Goal: Task Accomplishment & Management: Use online tool/utility

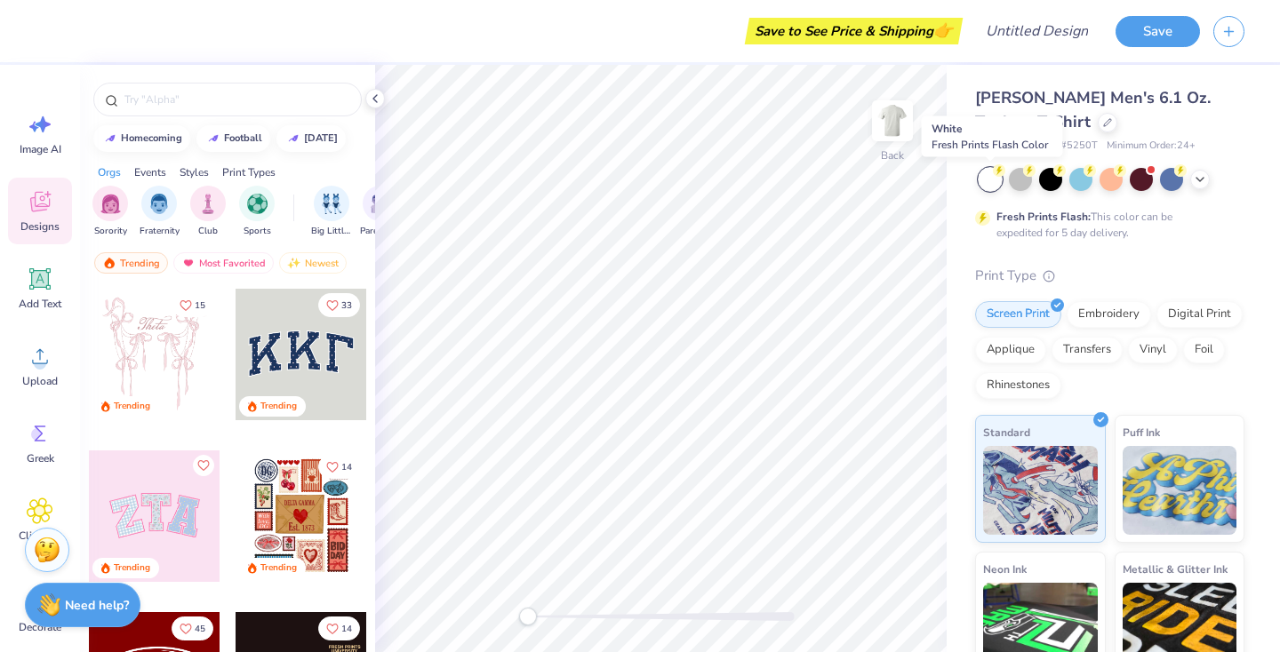
click at [991, 173] on div at bounding box center [990, 179] width 23 height 23
click at [44, 382] on span "Upload" at bounding box center [40, 381] width 36 height 14
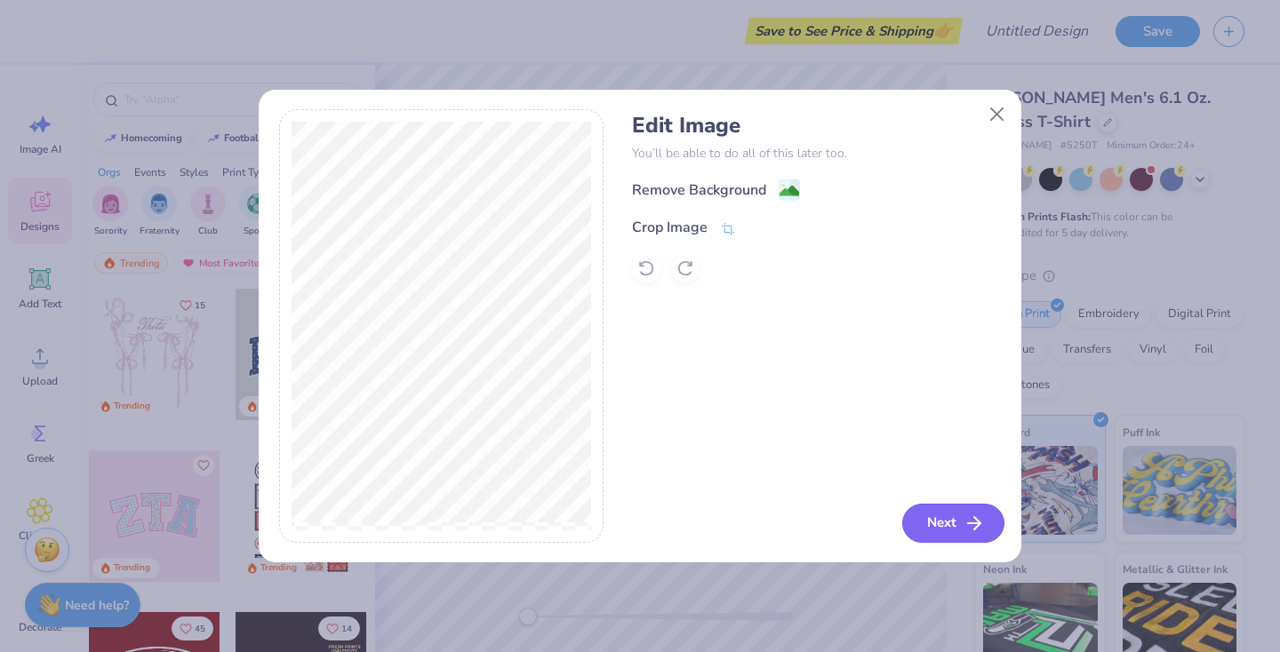
click at [932, 524] on button "Next" at bounding box center [953, 523] width 102 height 39
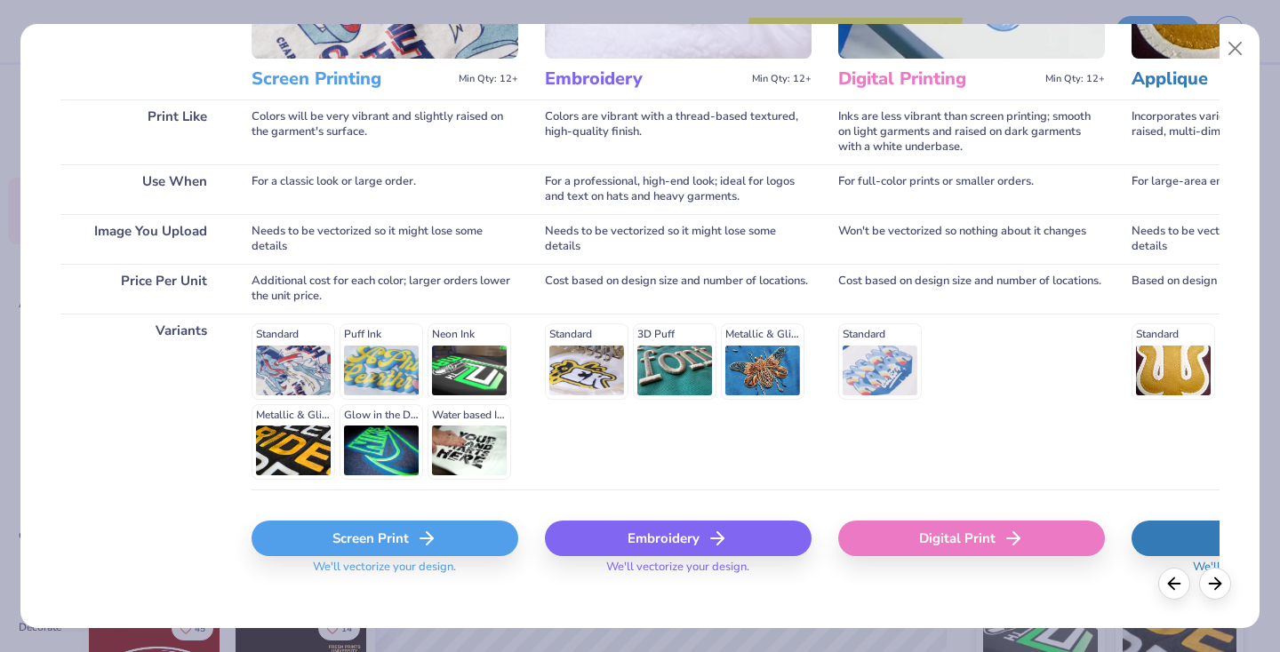
scroll to position [211, 0]
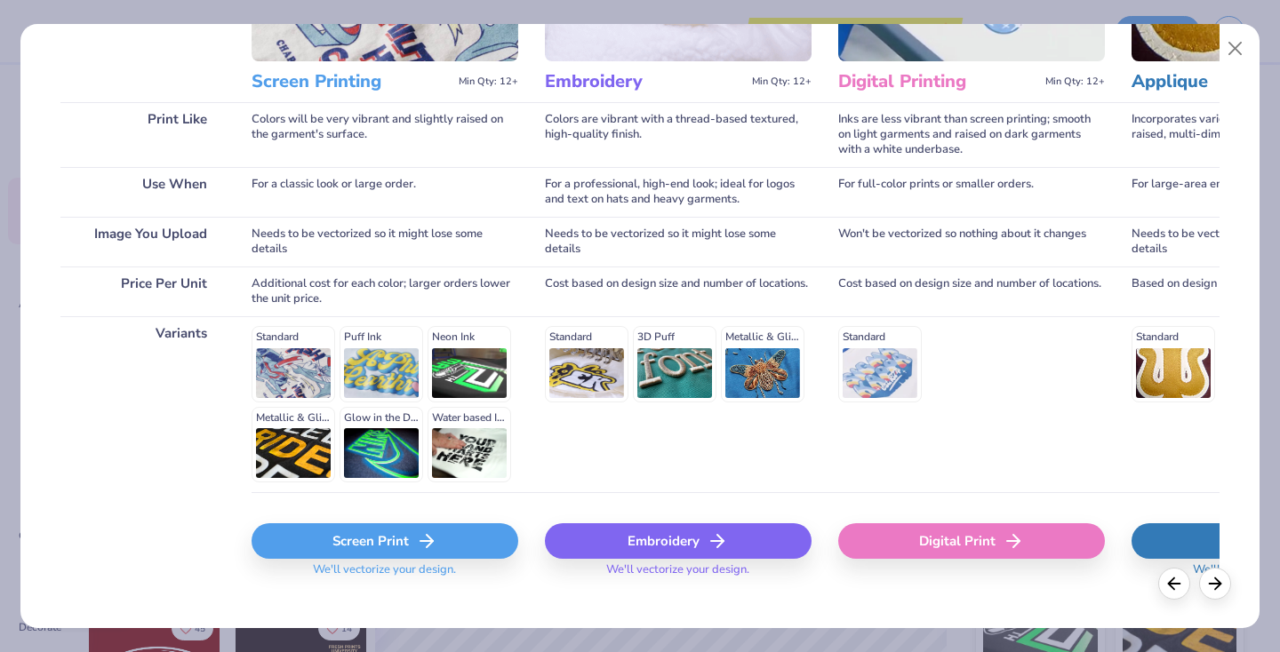
click at [930, 552] on div "Digital Print" at bounding box center [971, 542] width 267 height 36
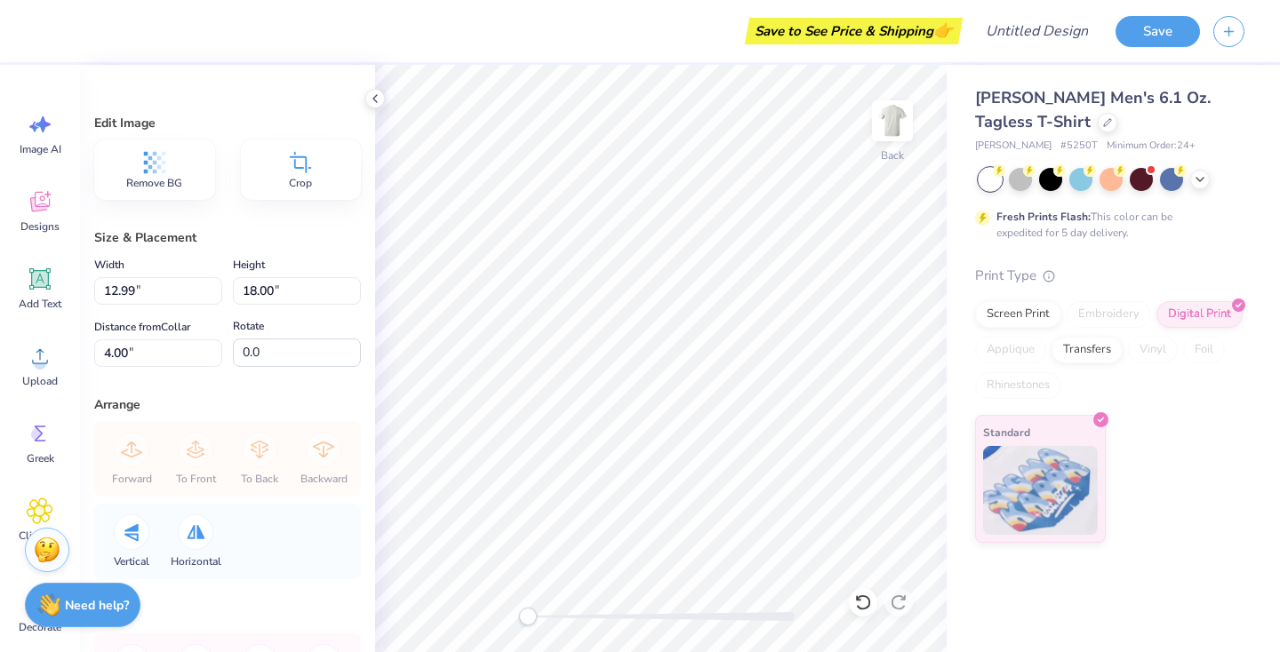
type input "2.23"
type input "3.08"
type input "2.27"
type input "3.14"
type input "4.08"
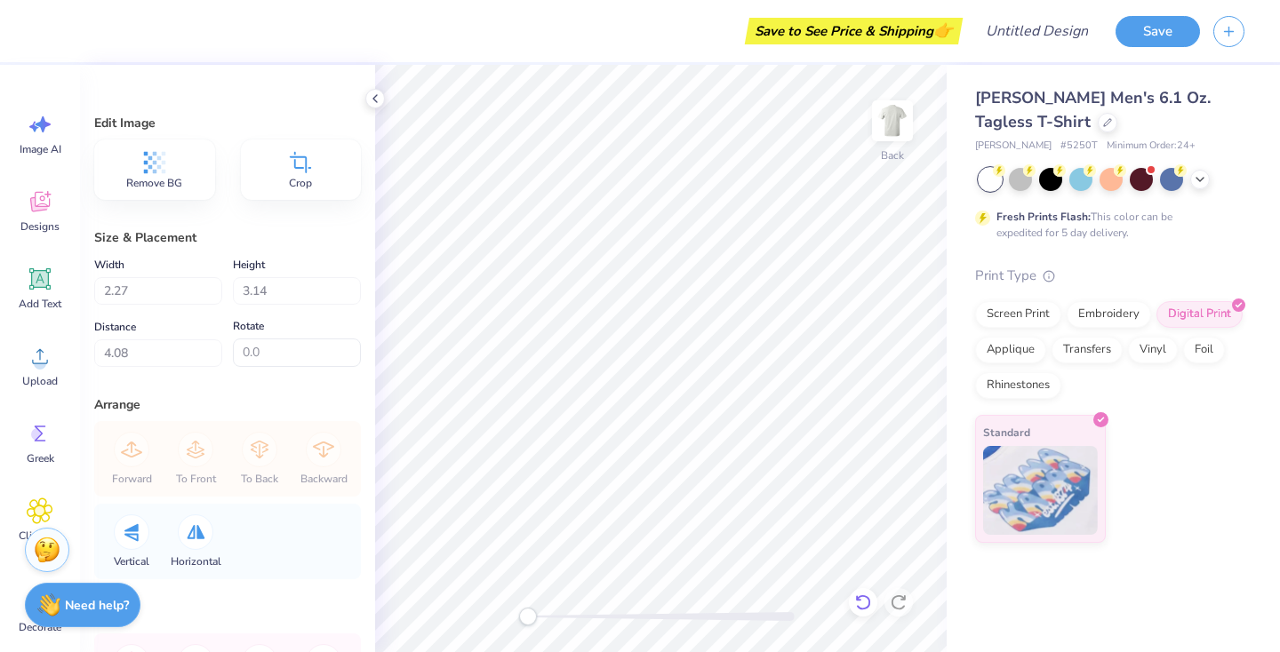
click at [861, 604] on icon at bounding box center [863, 603] width 18 height 18
click at [891, 606] on icon at bounding box center [899, 603] width 18 height 18
click at [897, 120] on img at bounding box center [892, 120] width 71 height 71
click at [45, 364] on icon at bounding box center [40, 356] width 16 height 15
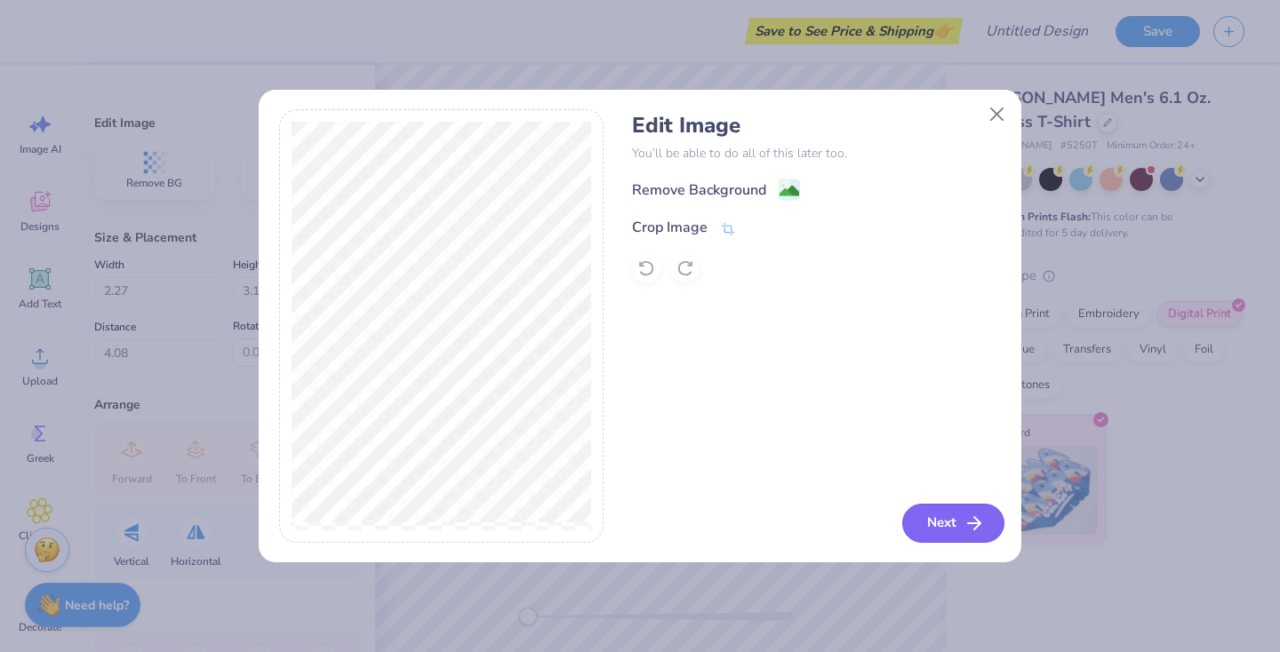
click at [920, 522] on button "Next" at bounding box center [953, 523] width 102 height 39
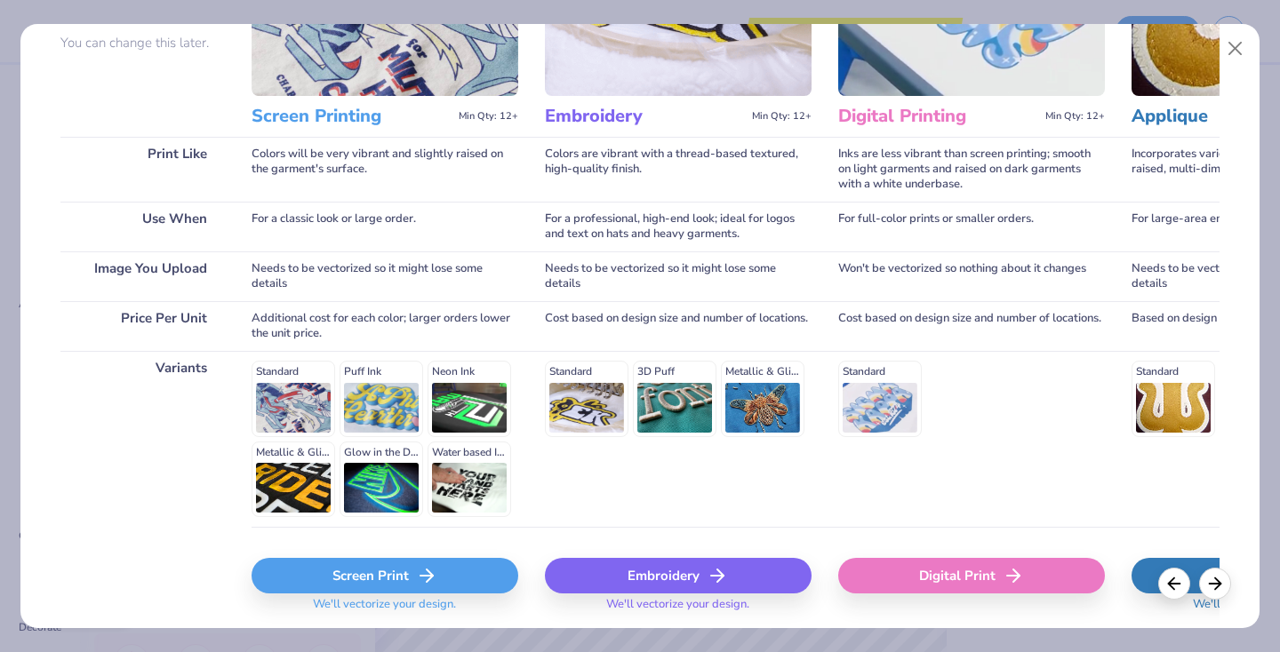
scroll to position [218, 0]
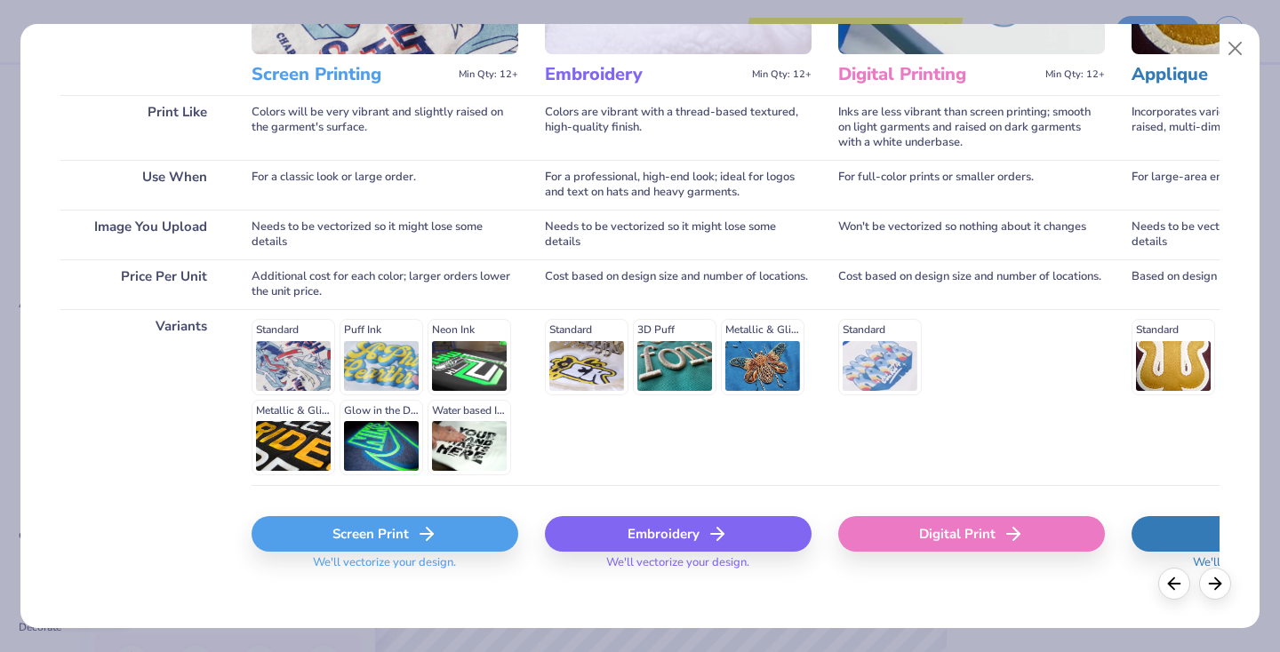
click at [909, 534] on div "Digital Print" at bounding box center [971, 534] width 267 height 36
type input "13.59"
type input "17.99"
type input "4.76"
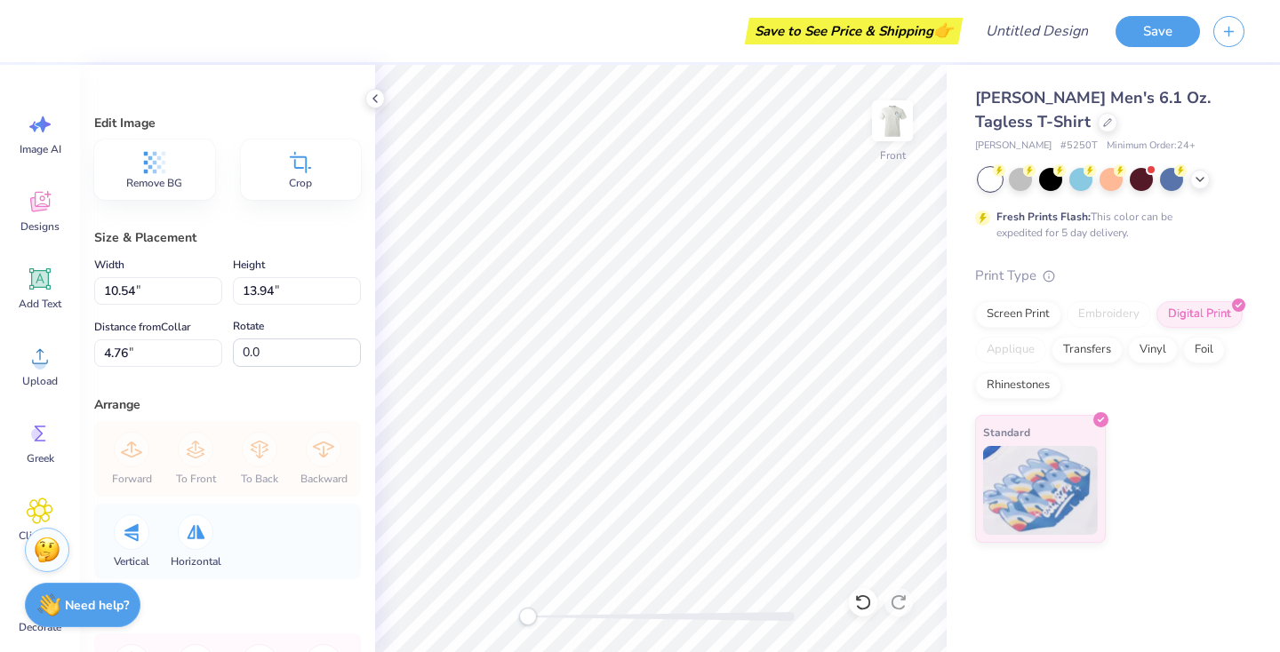
type input "8.99"
type input "11.89"
type input "4.15"
type input "8.15"
type input "10.79"
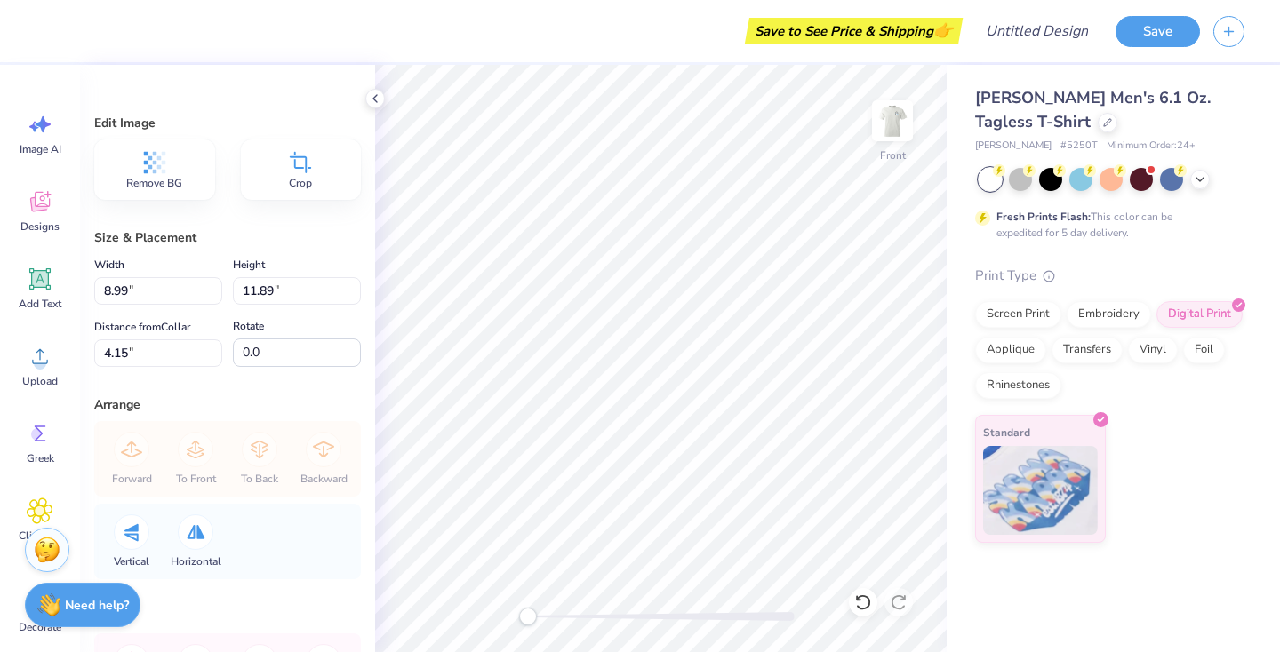
type input "4.08"
type input "8.50"
type input "11.25"
type input "3.77"
click at [887, 111] on img at bounding box center [892, 120] width 71 height 71
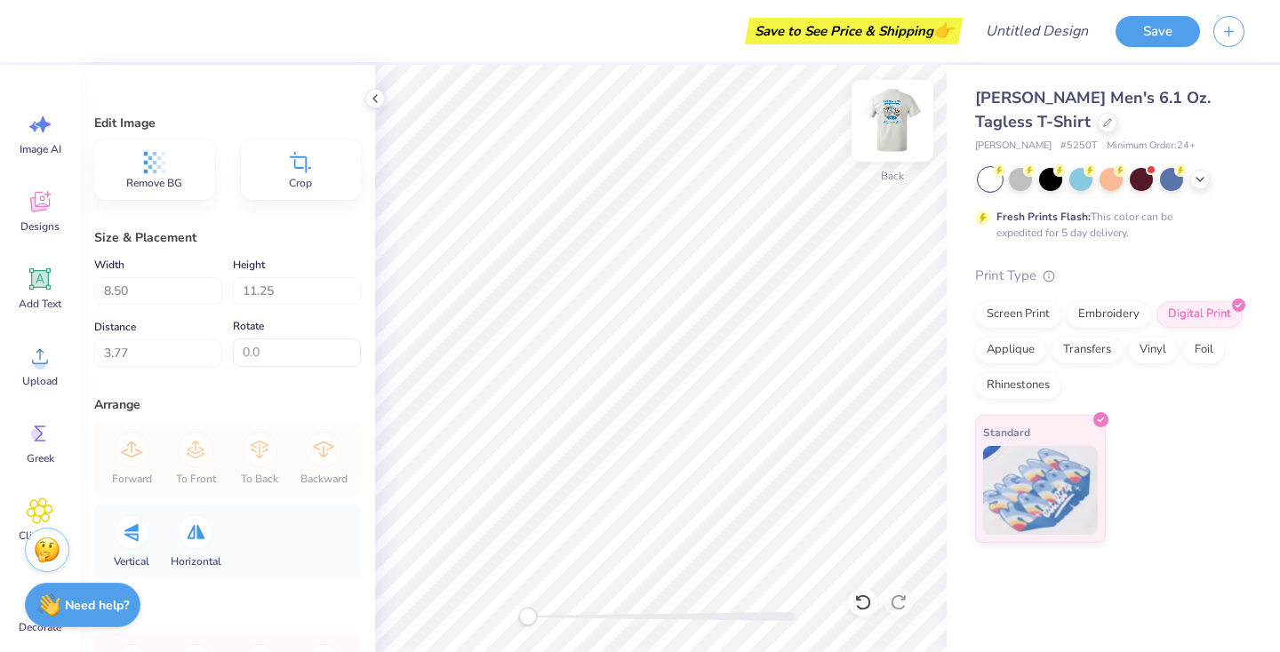
type input "2.27"
type input "3.14"
type input "3.41"
type input "2.18"
type input "3.02"
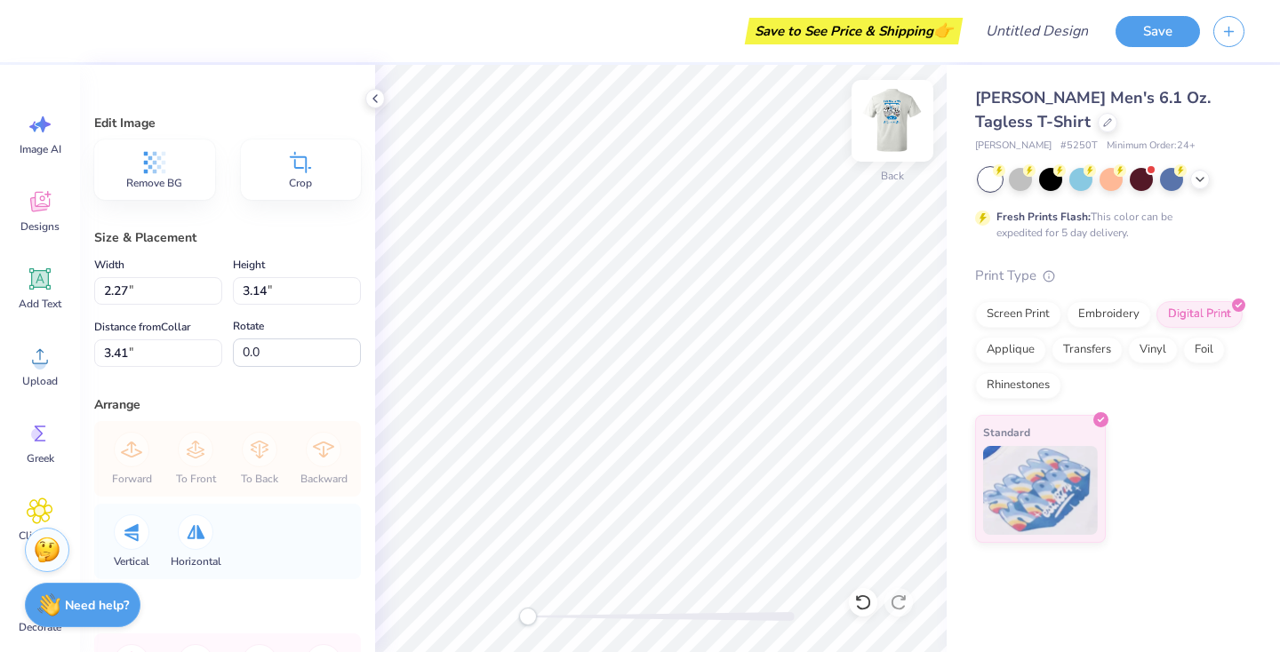
type input "3.51"
click at [886, 117] on img at bounding box center [892, 120] width 71 height 71
type input "3.01"
type input "5.89"
type input "8.50"
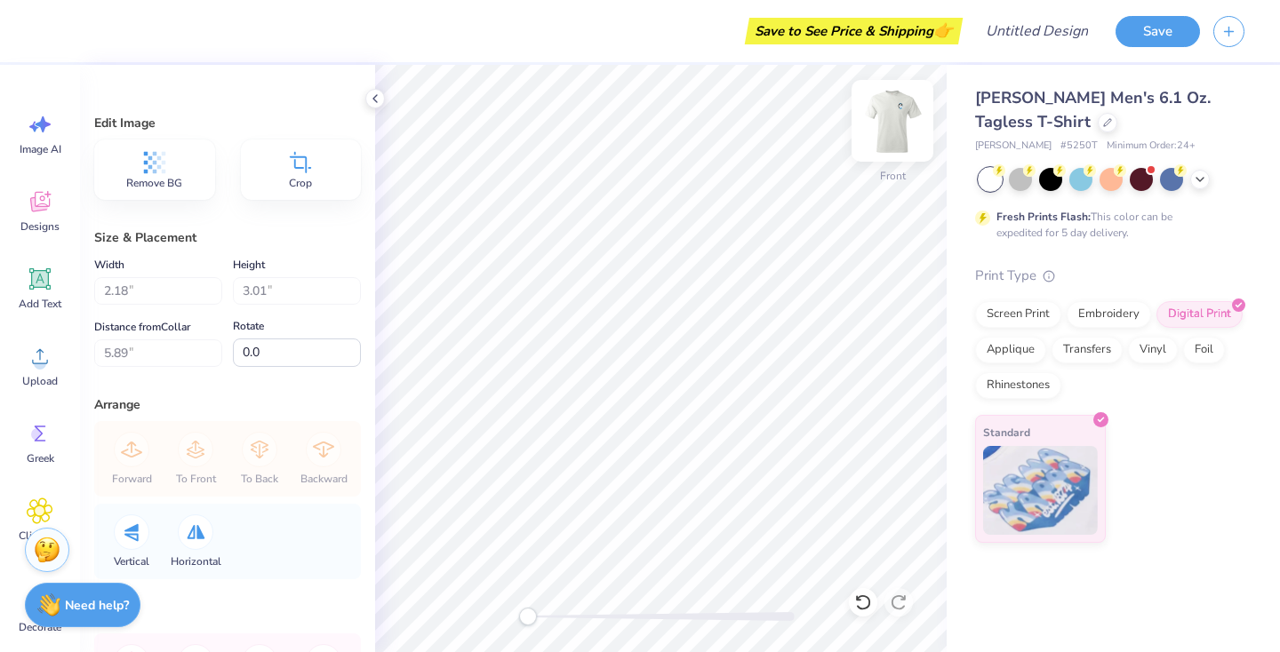
type input "11.25"
type input "4.35"
type input "8.76"
type input "11.60"
type input "4.00"
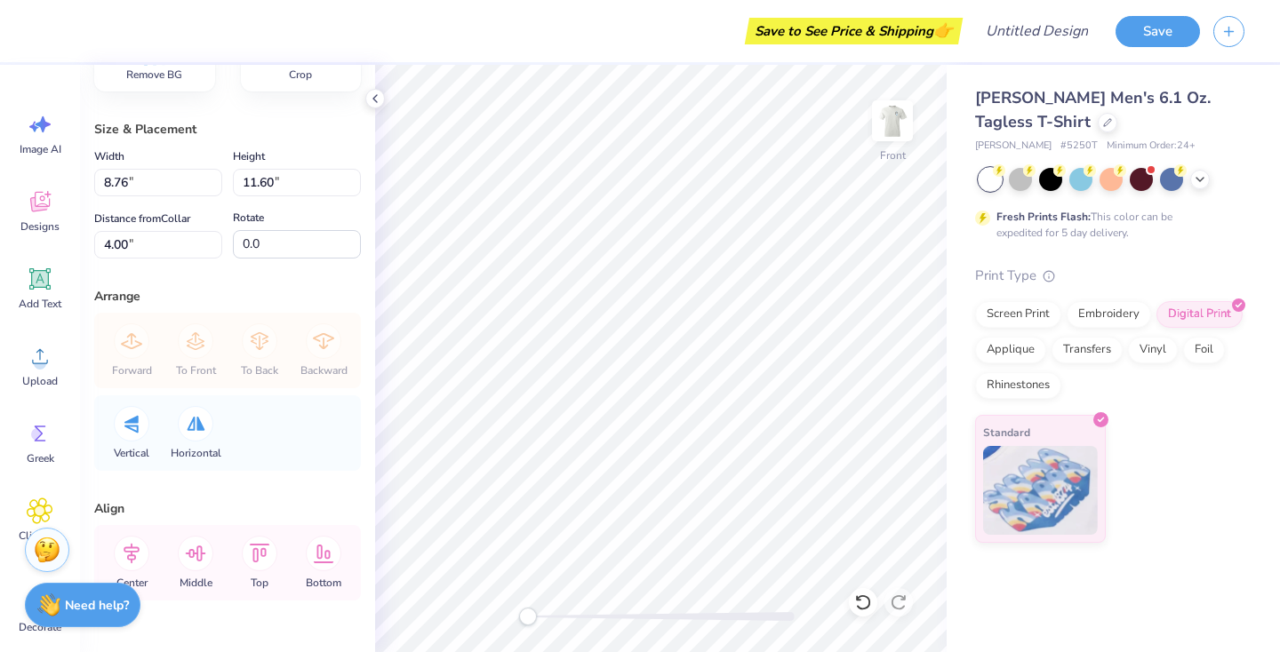
scroll to position [155, 0]
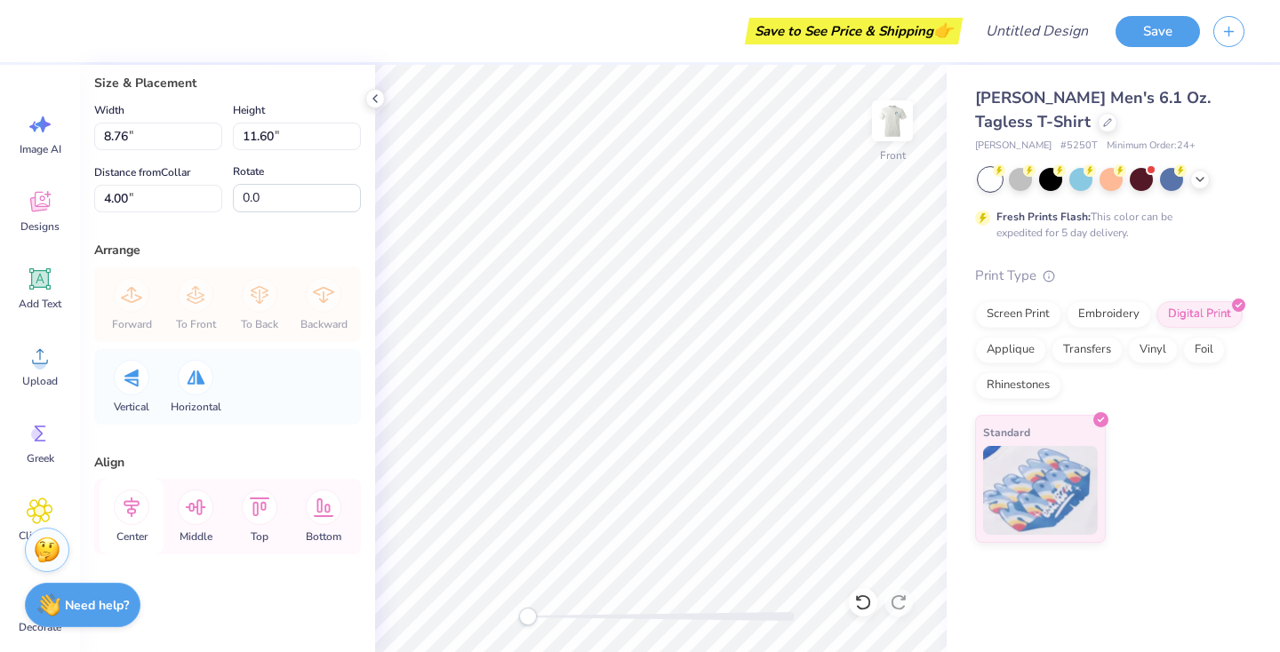
click at [139, 512] on icon at bounding box center [132, 508] width 36 height 36
click at [893, 121] on img at bounding box center [892, 120] width 71 height 71
type input "2.18"
type input "3.02"
type input "3.51"
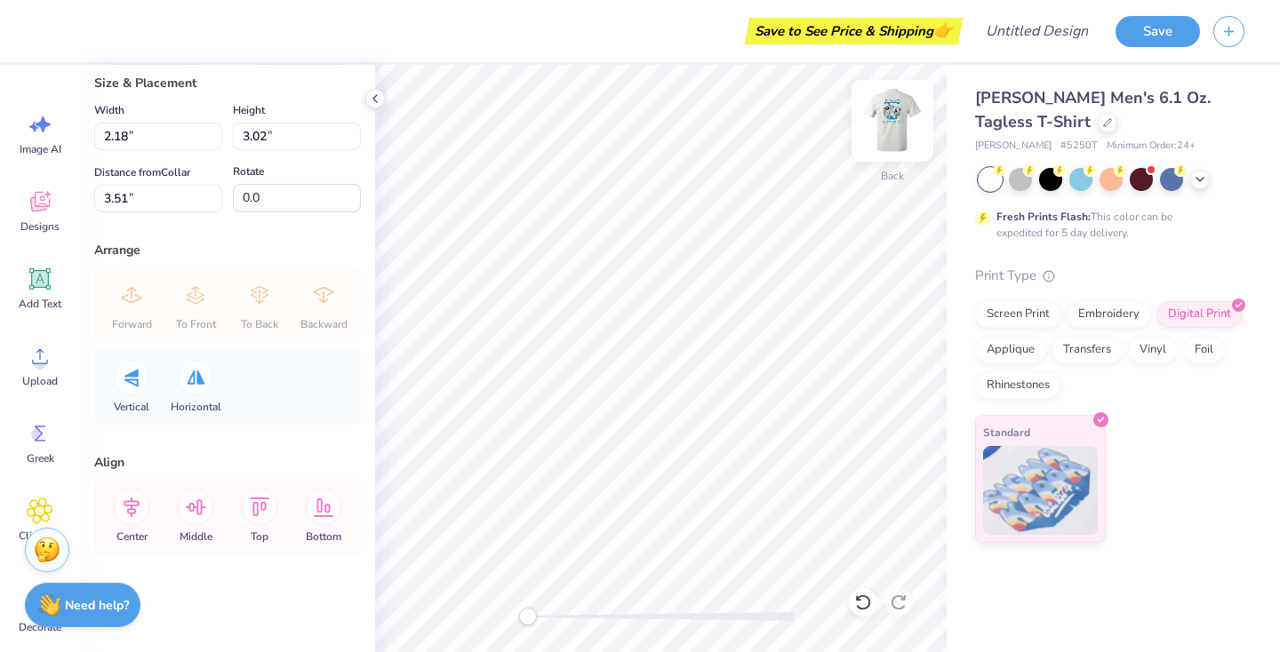
type input "2.28"
type input "3.15"
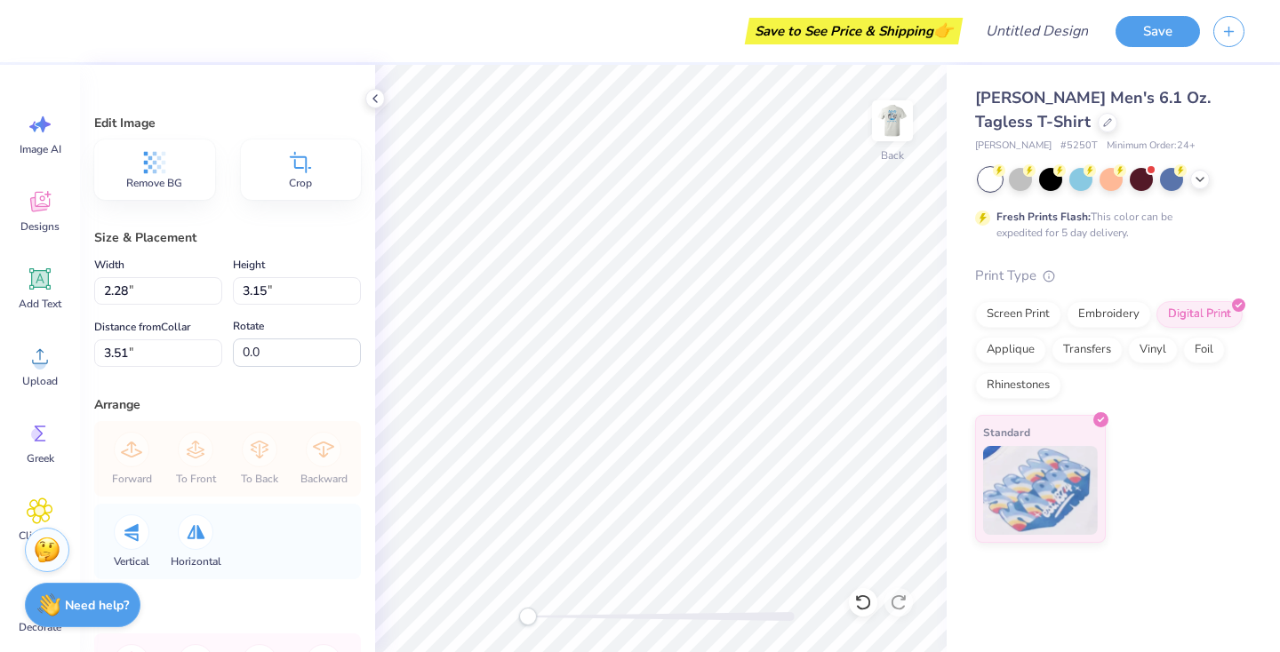
scroll to position [155, 0]
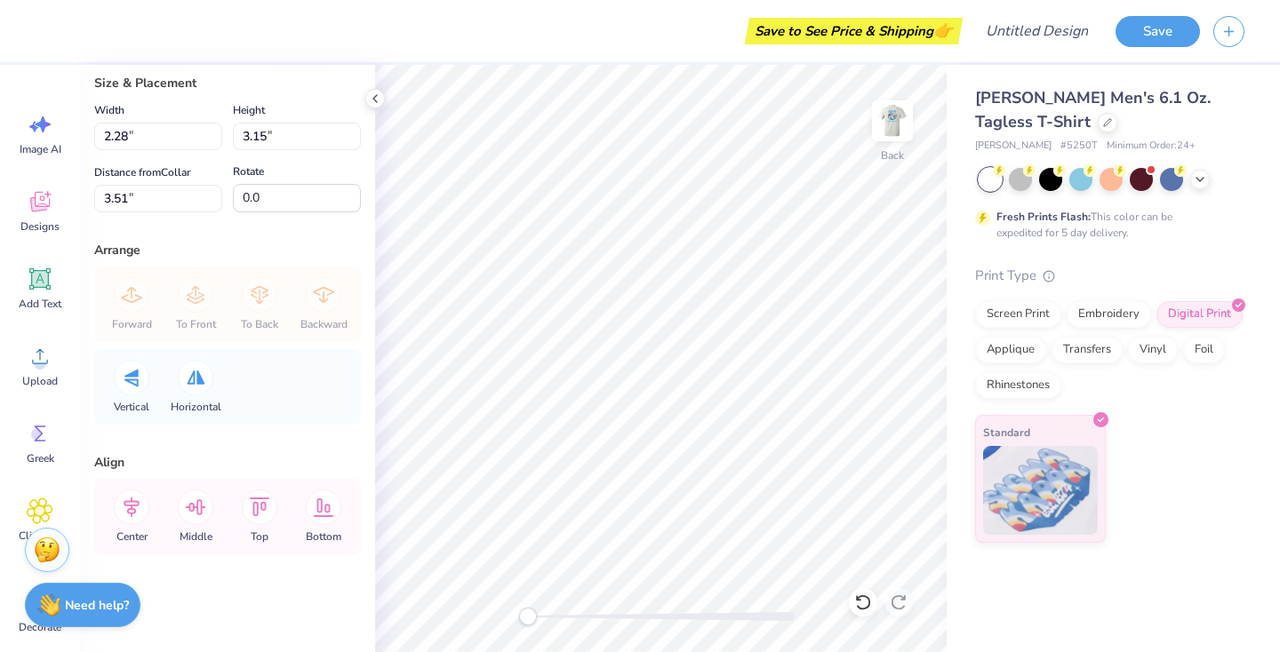
type input "2.46"
type input "3.41"
type input "3.44"
click at [1122, 24] on button "Save" at bounding box center [1157, 28] width 84 height 31
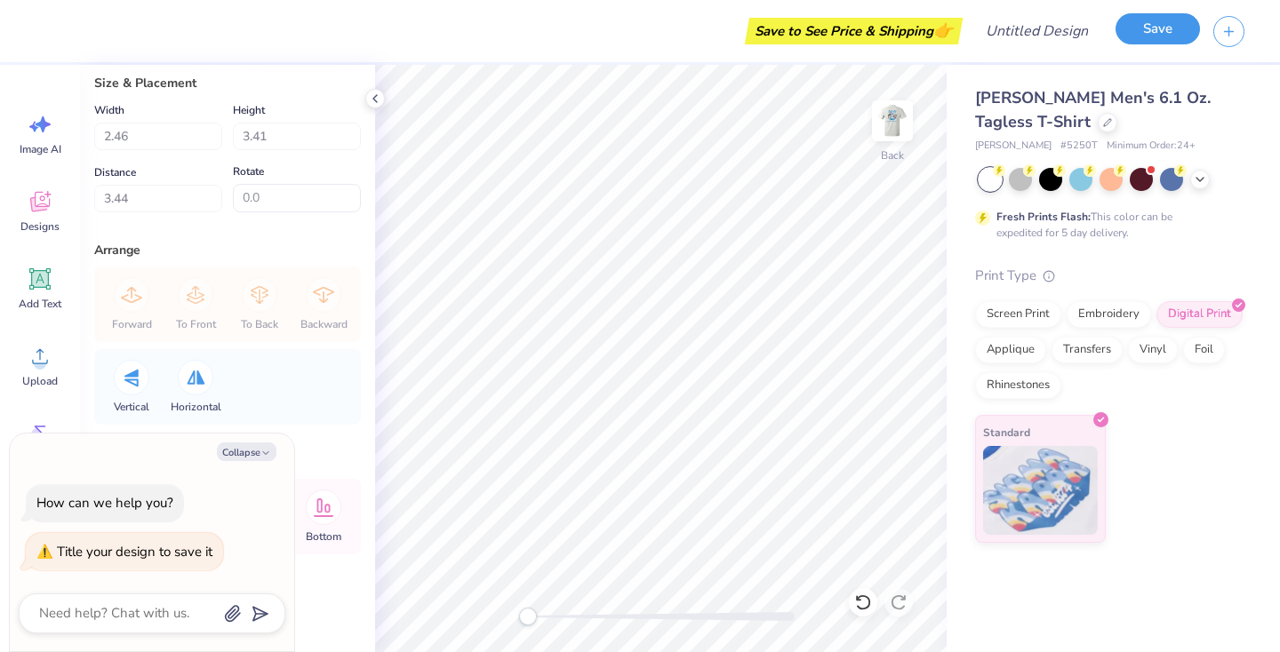
click at [1132, 23] on button "Save" at bounding box center [1157, 28] width 84 height 31
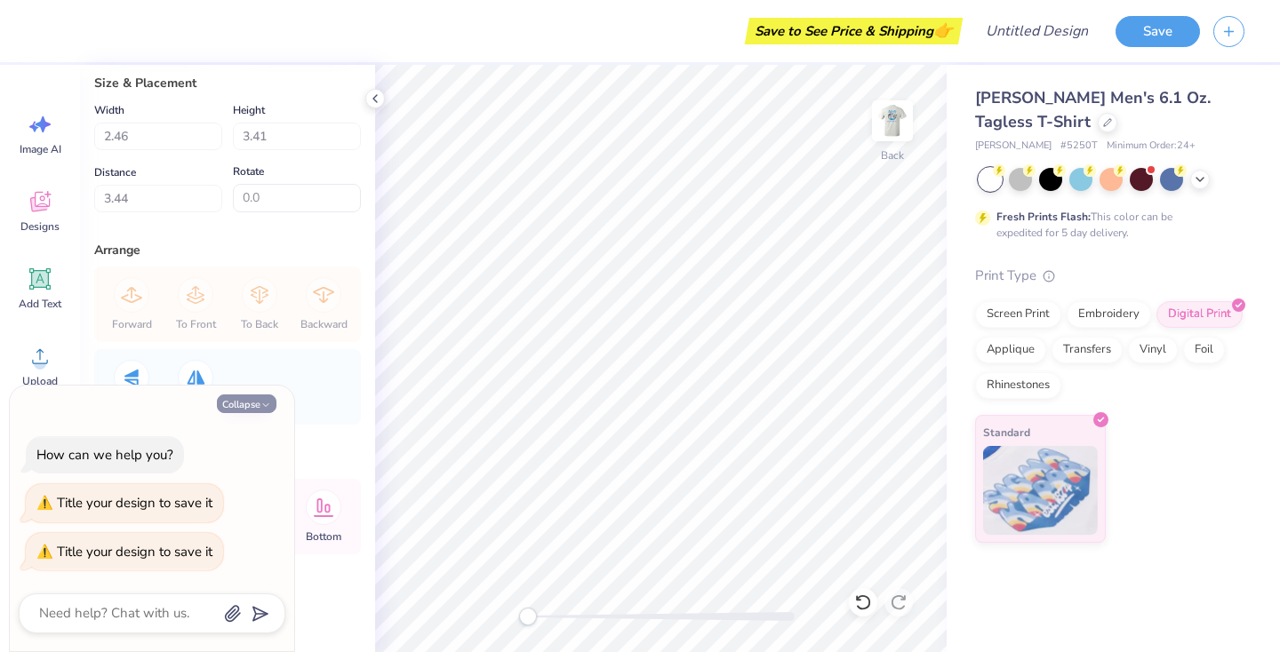
click at [260, 402] on icon "button" at bounding box center [265, 405] width 11 height 11
type textarea "x"
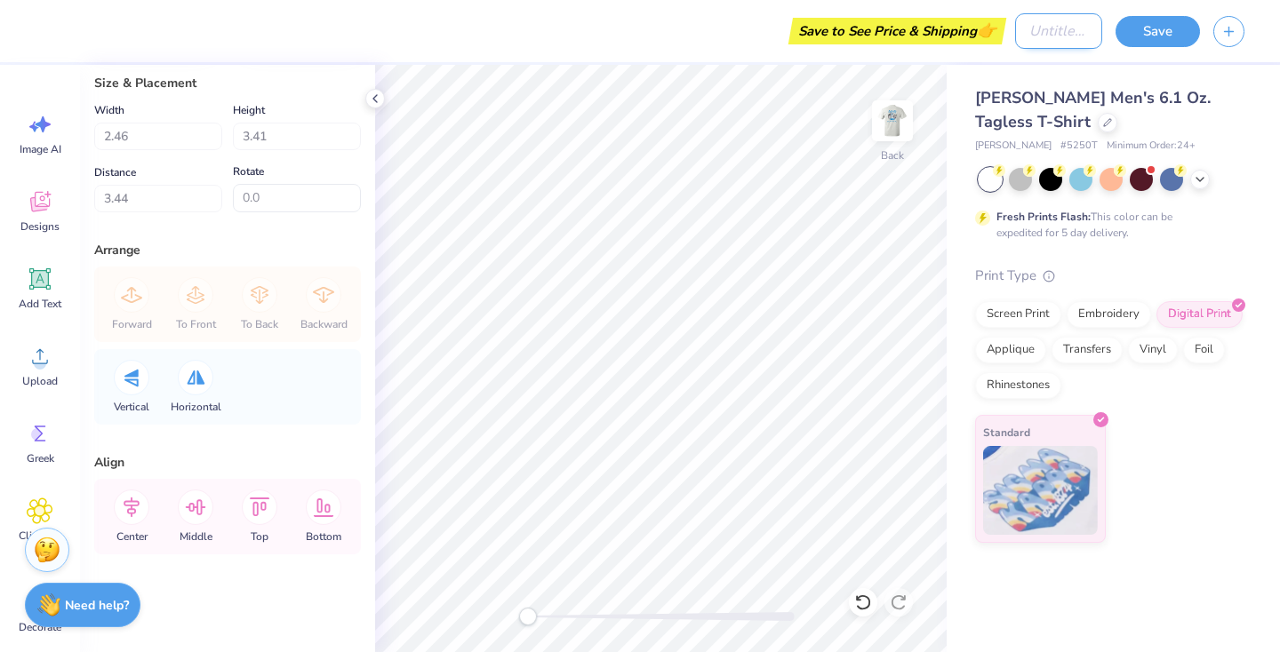
click at [1069, 29] on input "Design Title" at bounding box center [1058, 31] width 87 height 36
type input "Jack Bday"
click at [1187, 28] on button "Save" at bounding box center [1157, 28] width 84 height 31
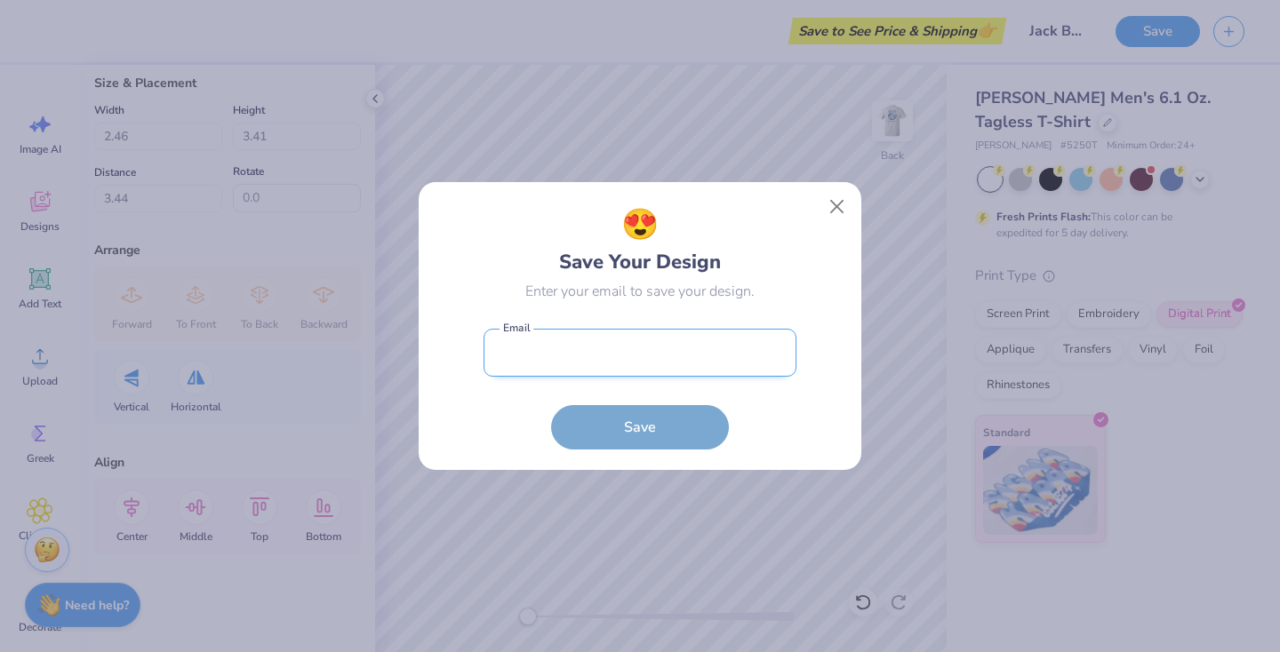
click at [683, 368] on input "email" at bounding box center [640, 353] width 313 height 49
type input "[EMAIL_ADDRESS][DOMAIN_NAME]"
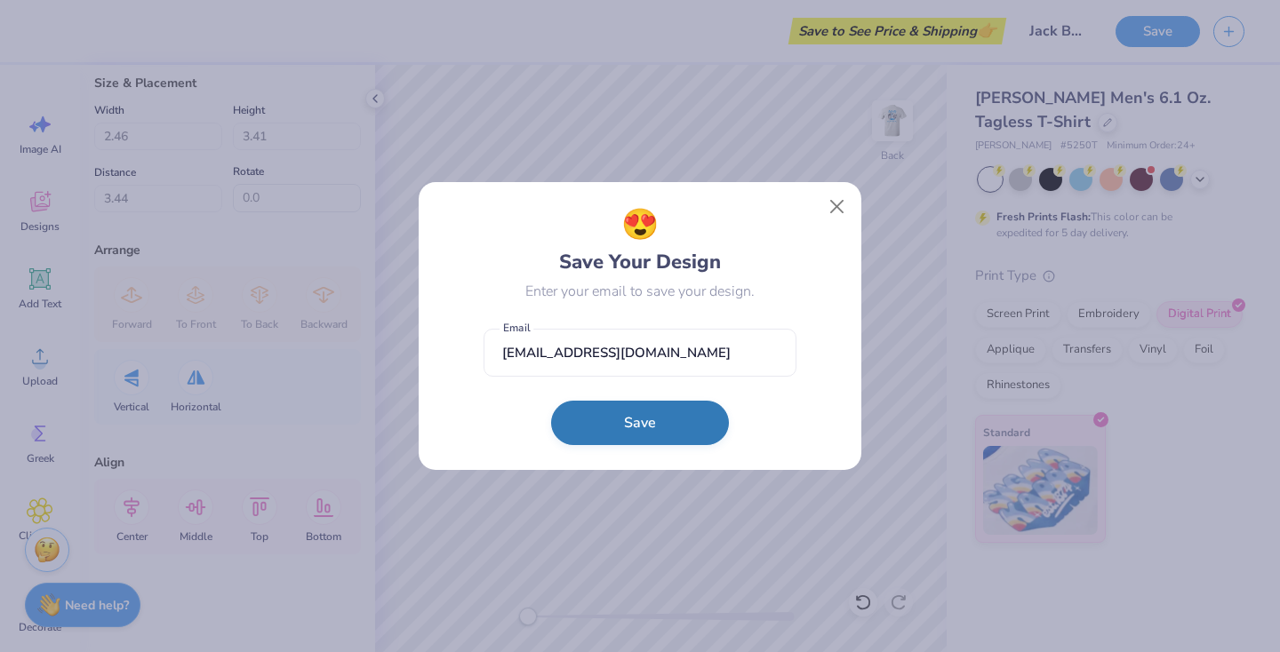
click at [676, 421] on button "Save" at bounding box center [640, 423] width 178 height 44
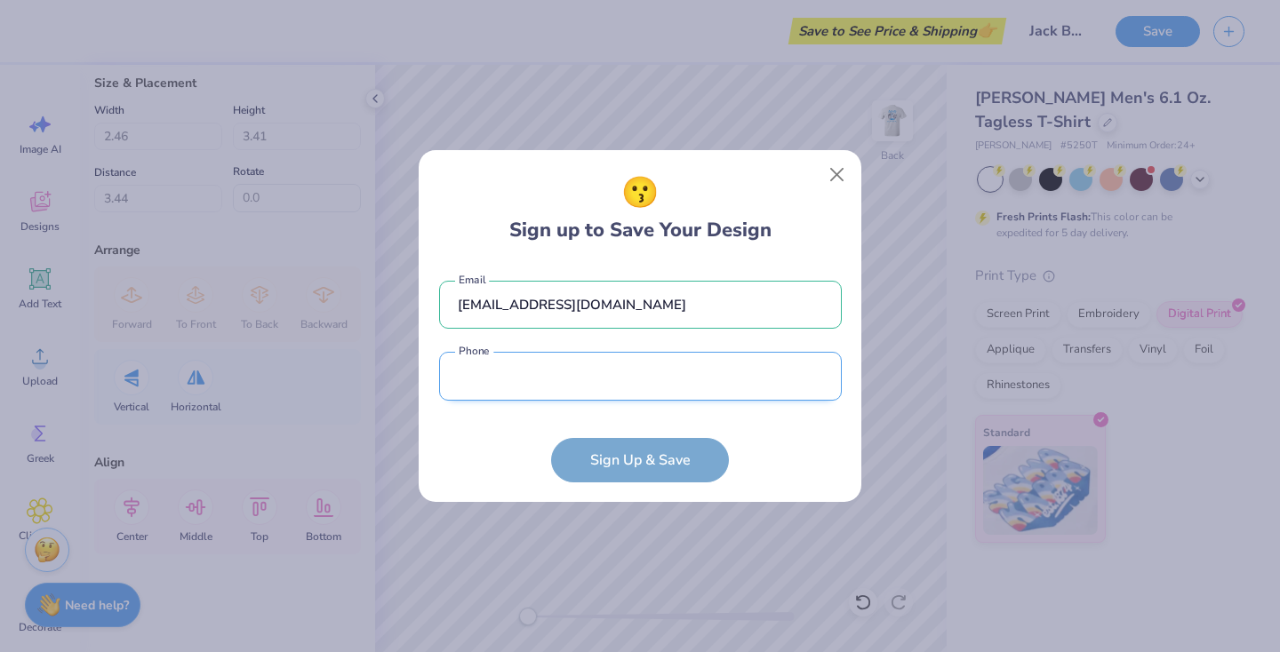
click at [678, 390] on input "tel" at bounding box center [640, 376] width 403 height 49
type input "[PHONE_NUMBER]"
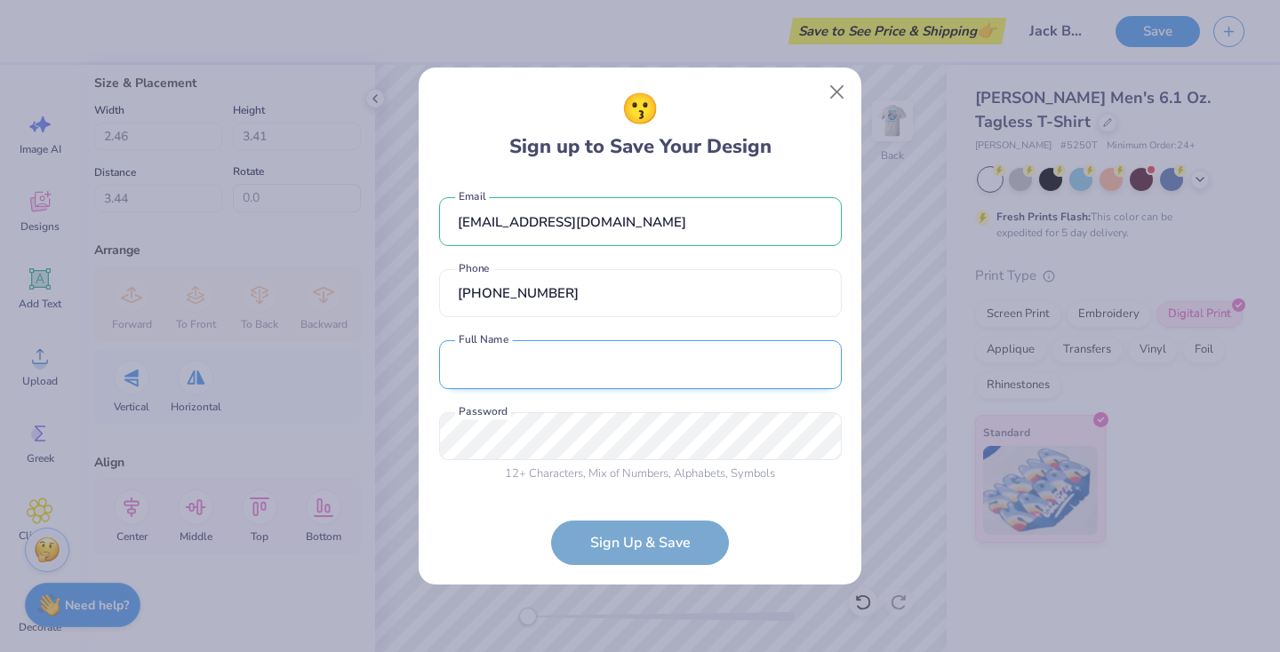
click at [670, 361] on input "text" at bounding box center [640, 364] width 403 height 49
type input "[PERSON_NAME]"
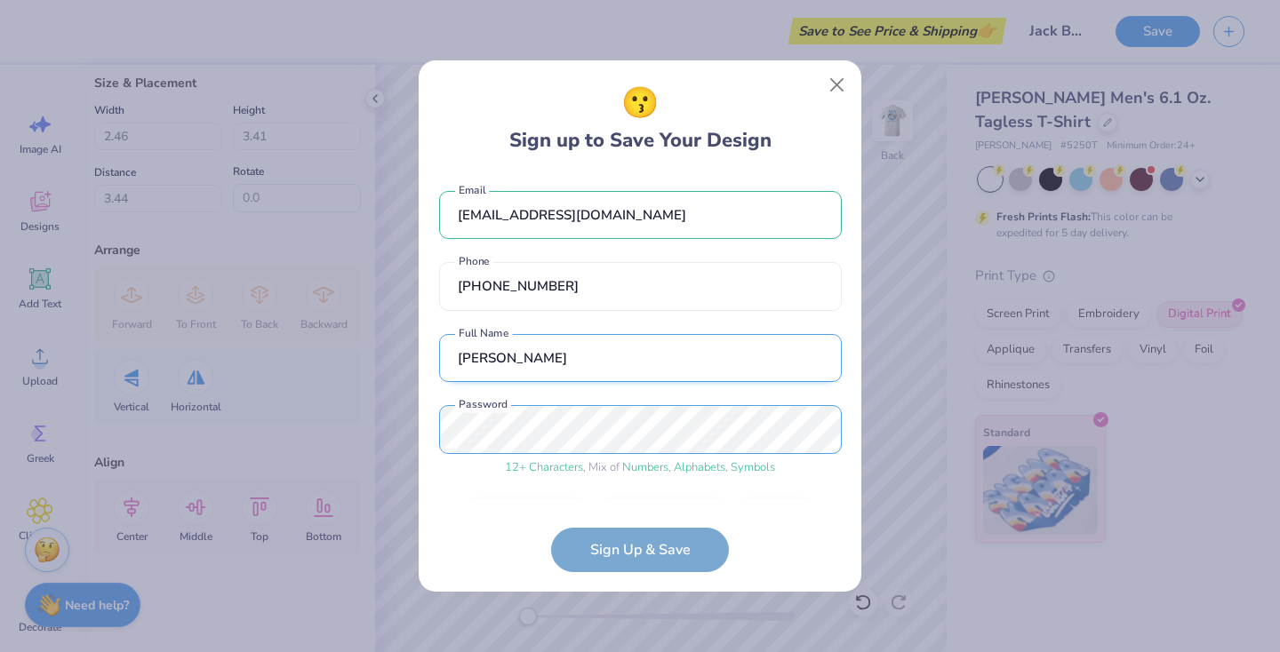
scroll to position [53, 0]
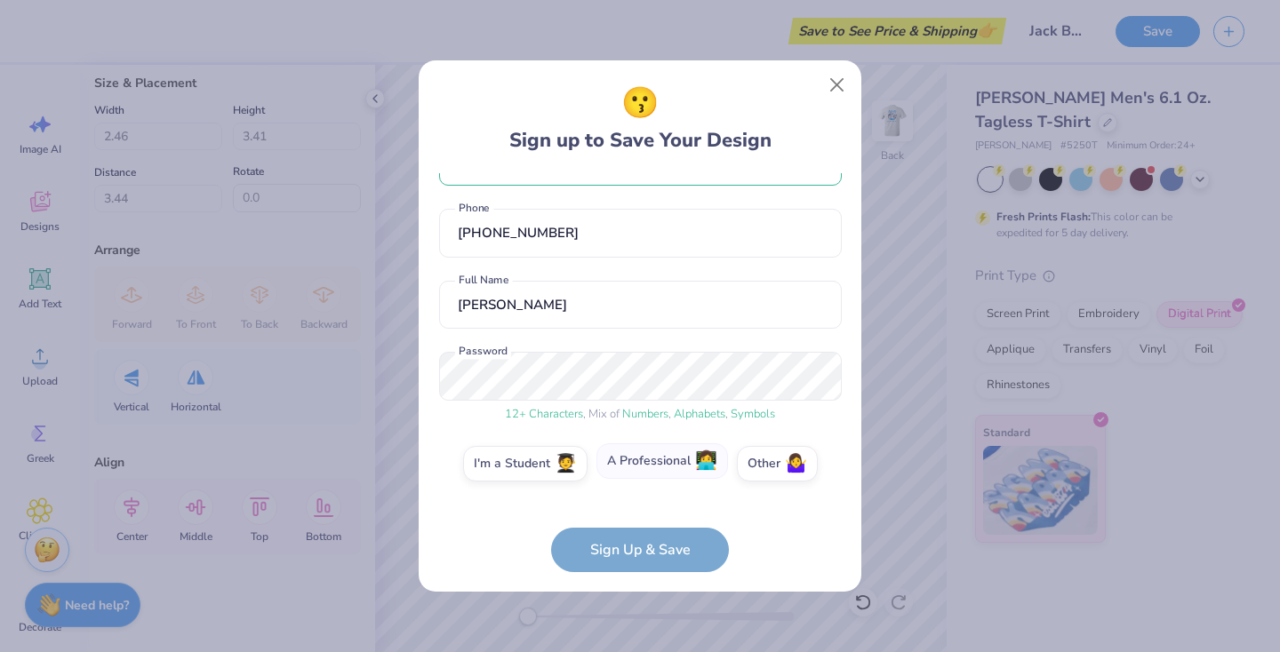
click at [691, 471] on label "A Professional 👩‍💻" at bounding box center [662, 462] width 132 height 36
click at [646, 516] on input "A Professional 👩‍💻" at bounding box center [641, 522] width 12 height 12
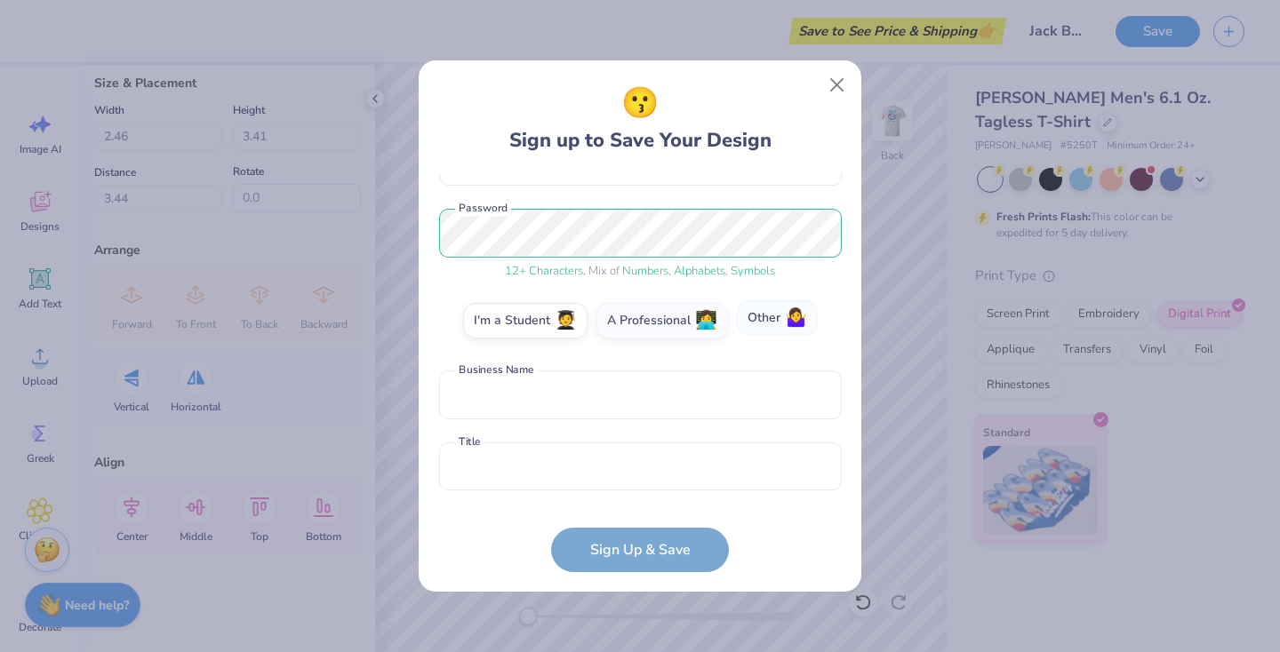
click at [785, 323] on span "🤷‍♀️" at bounding box center [796, 318] width 22 height 20
click at [646, 516] on input "Other 🤷‍♀️" at bounding box center [641, 522] width 12 height 12
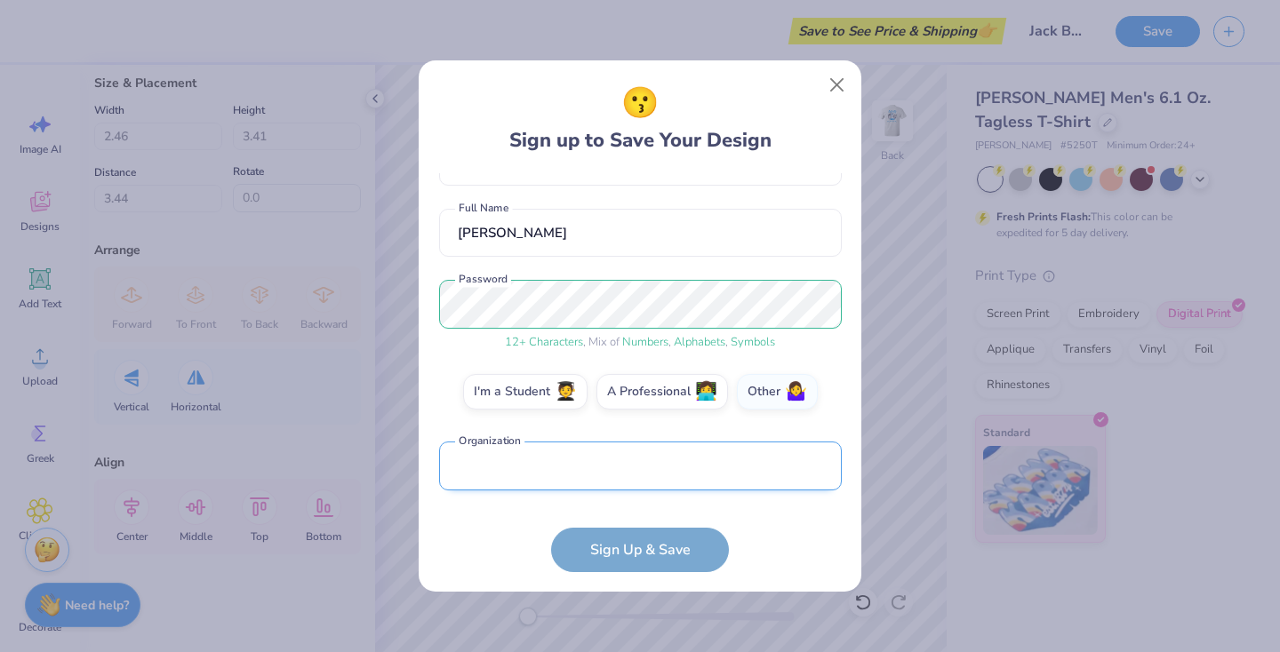
click at [686, 476] on input "text" at bounding box center [640, 466] width 403 height 49
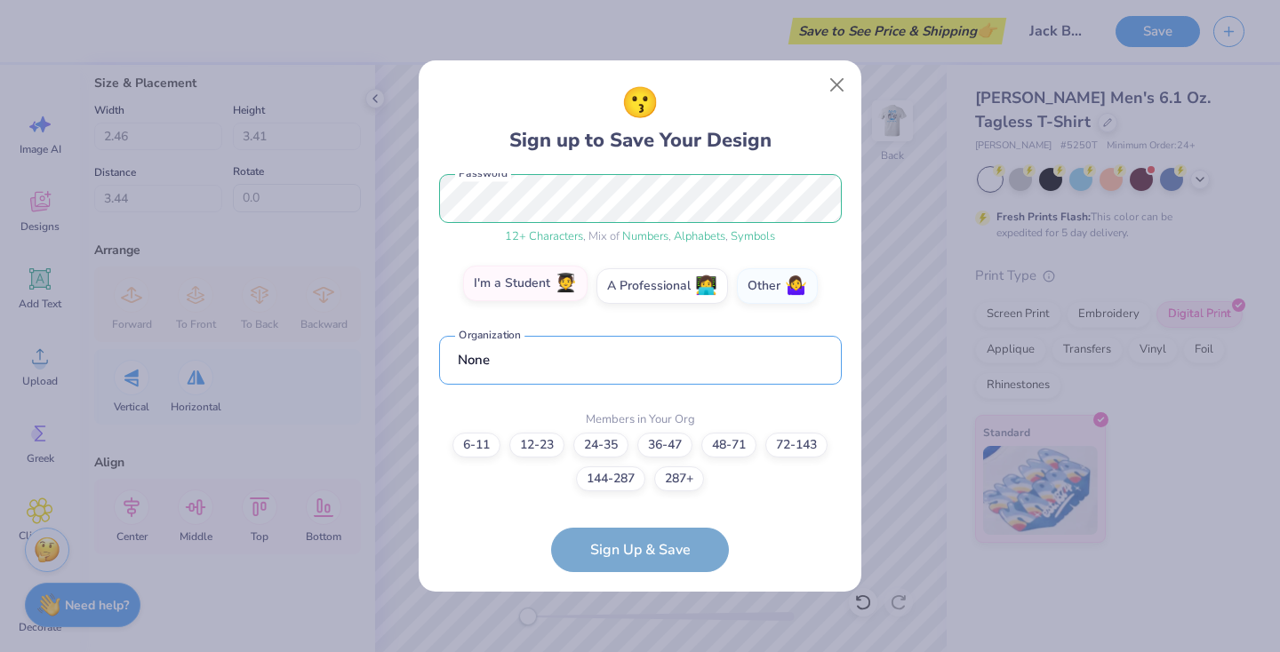
type input "None"
click at [564, 284] on span "🧑‍🎓" at bounding box center [566, 284] width 22 height 20
click at [635, 516] on input "I'm a Student 🧑‍🎓" at bounding box center [641, 522] width 12 height 12
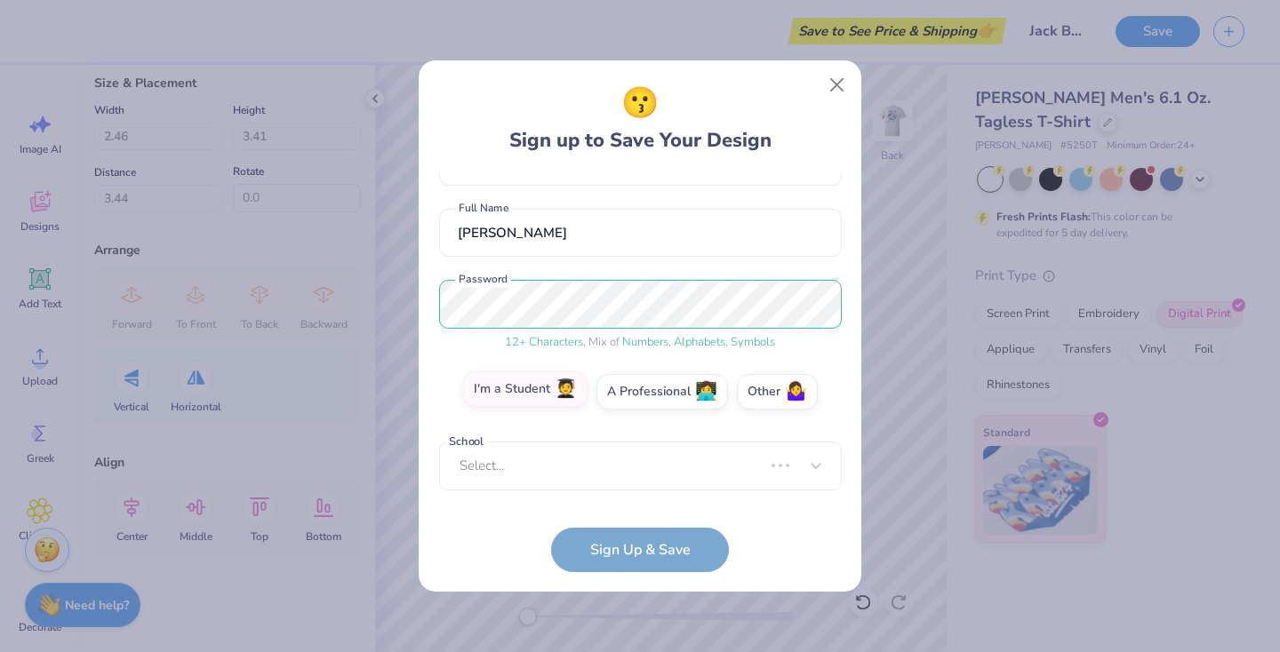
scroll to position [116, 0]
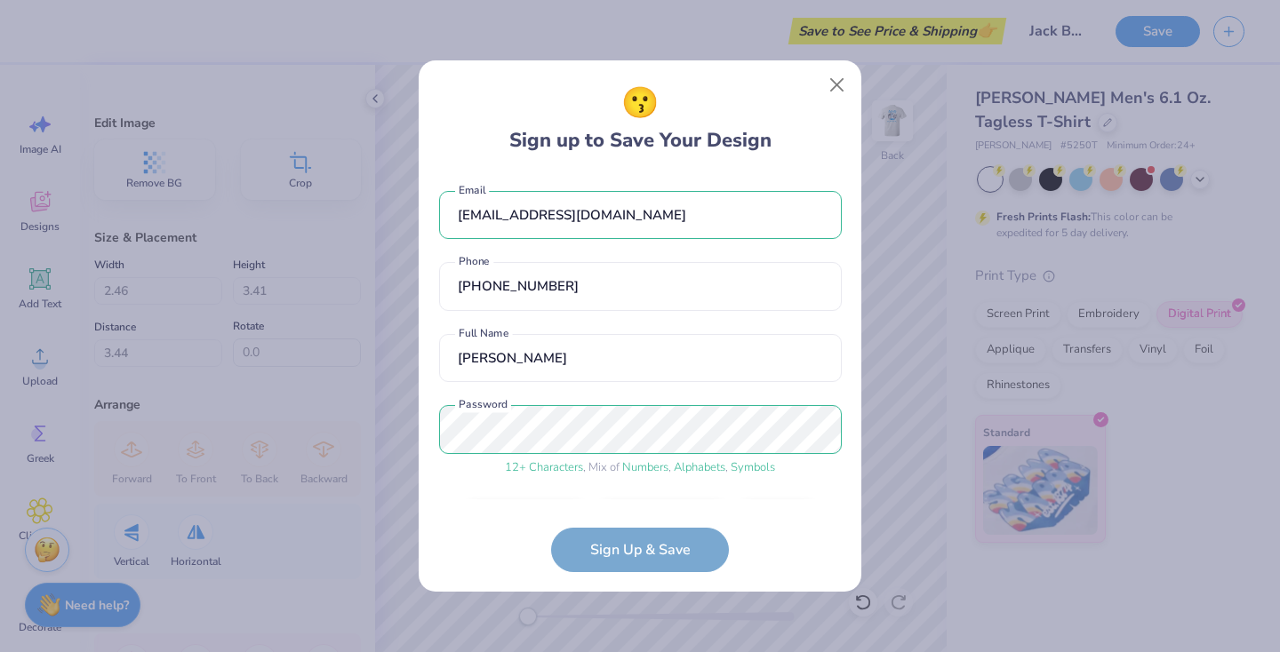
click at [642, 500] on label "A Professional 👩‍💻" at bounding box center [662, 518] width 132 height 36
click at [642, 516] on input "A Professional 👩‍💻" at bounding box center [641, 522] width 12 height 12
